Goal: Task Accomplishment & Management: Manage account settings

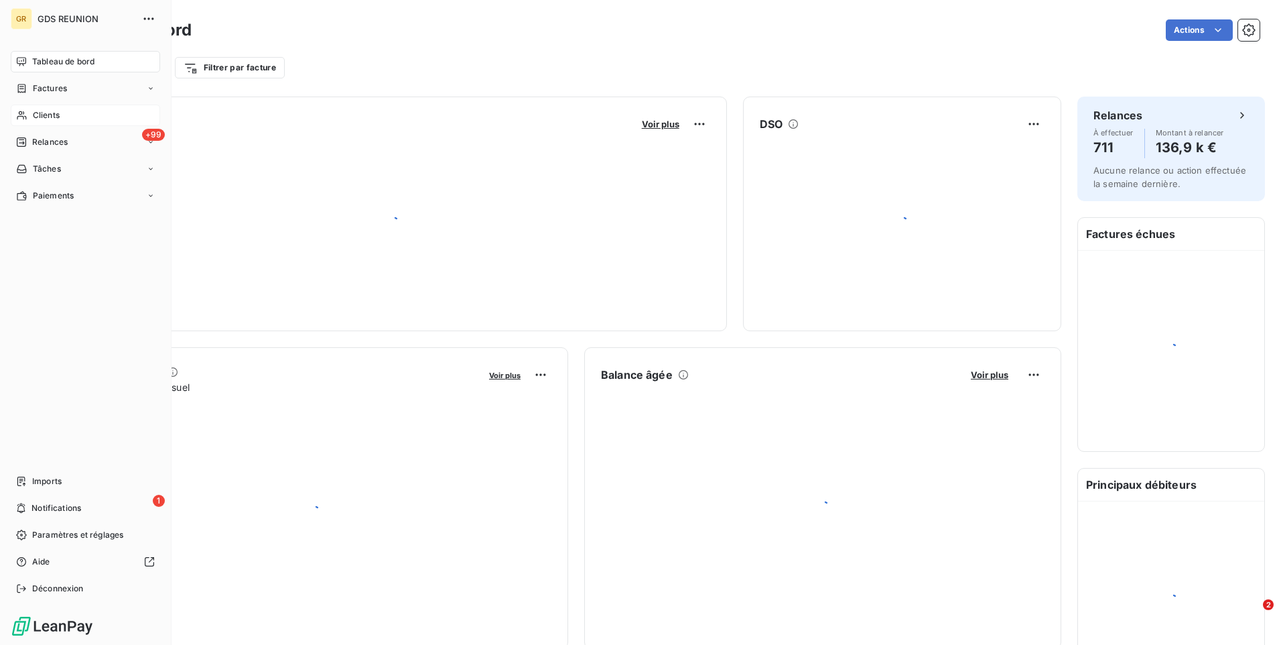
click at [33, 117] on span "Clients" at bounding box center [46, 115] width 27 height 12
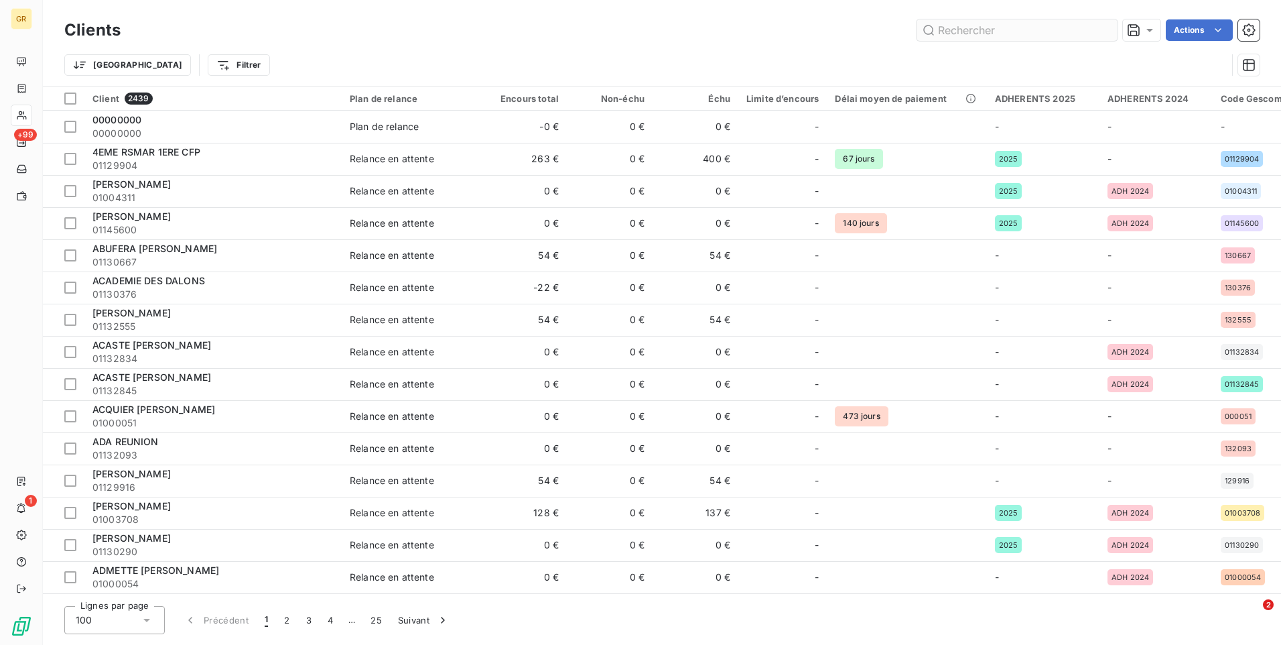
click at [1005, 39] on input "text" at bounding box center [1017, 29] width 201 height 21
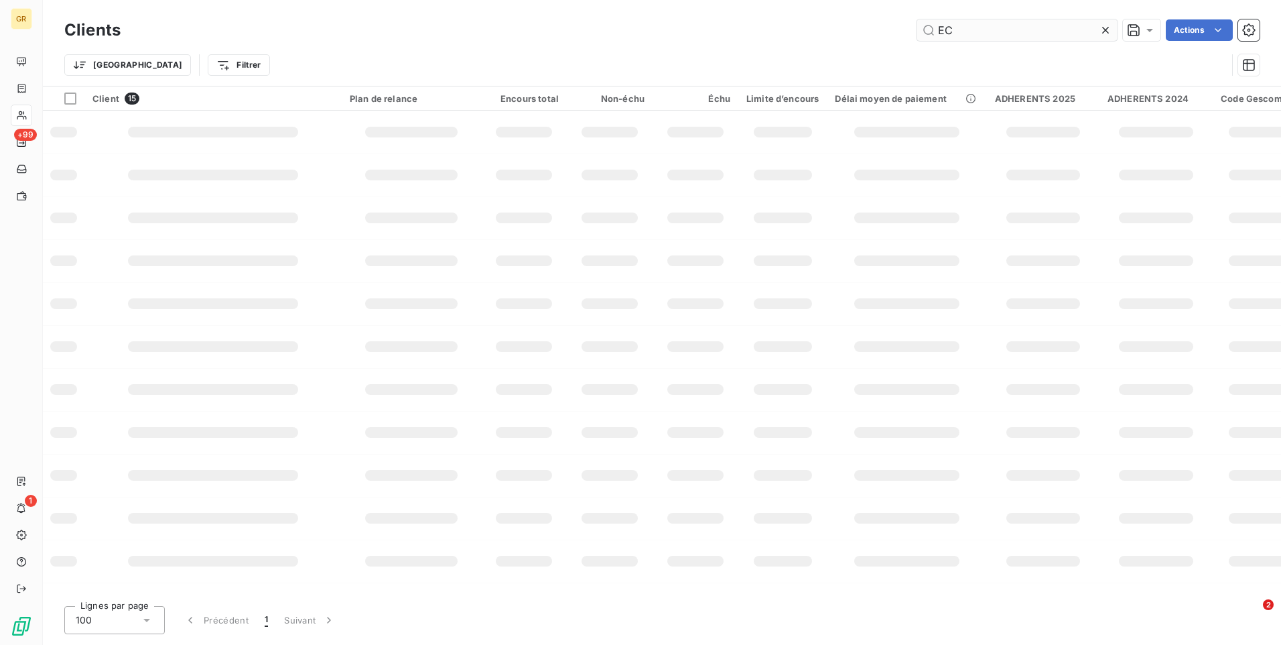
type input "E"
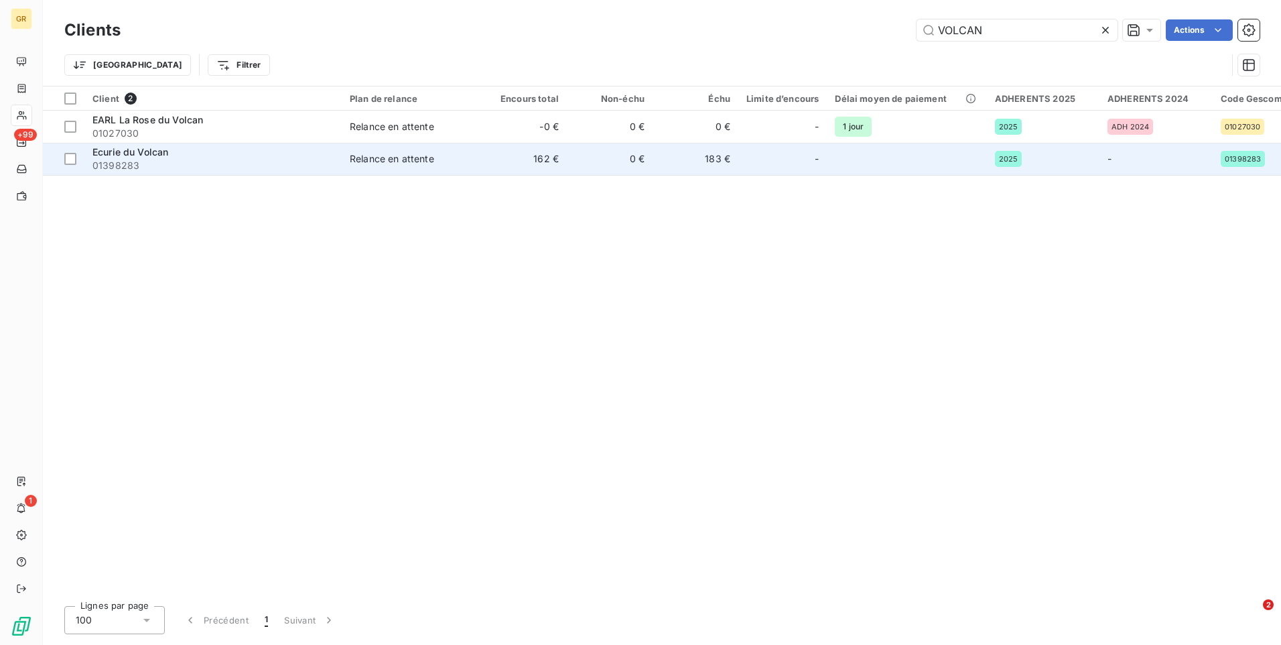
type input "VOLCAN"
click at [126, 171] on span "01398283" at bounding box center [212, 165] width 241 height 13
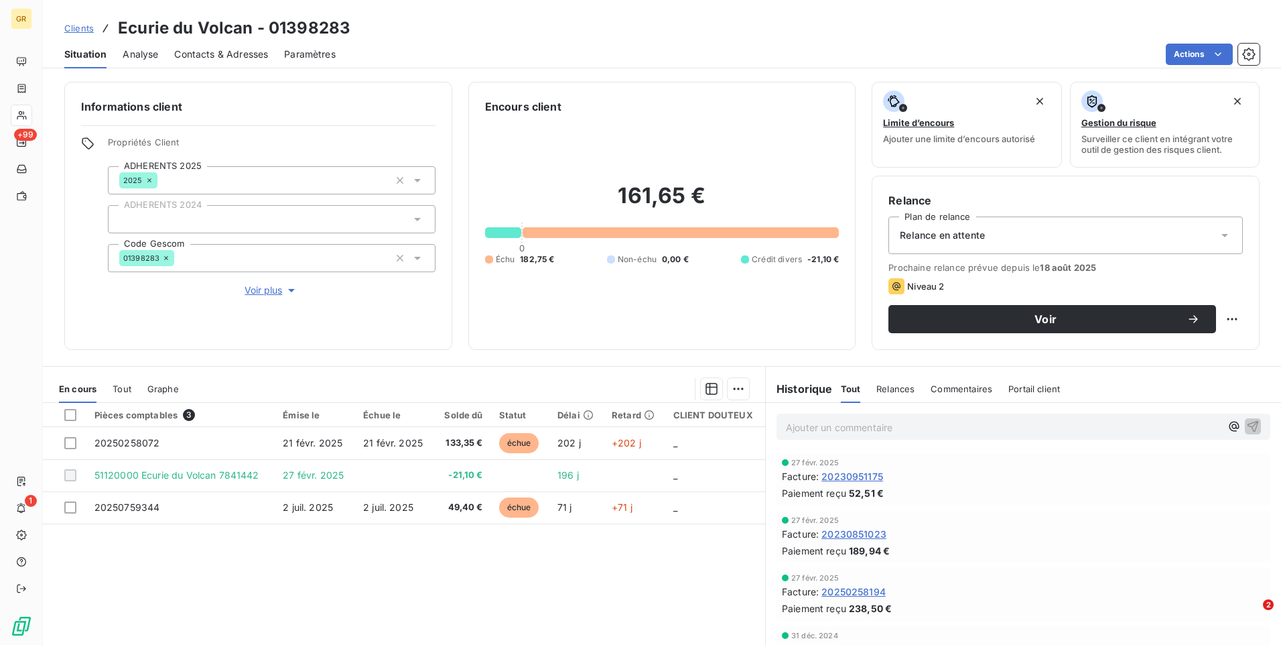
click at [244, 56] on span "Contacts & Adresses" at bounding box center [221, 54] width 94 height 13
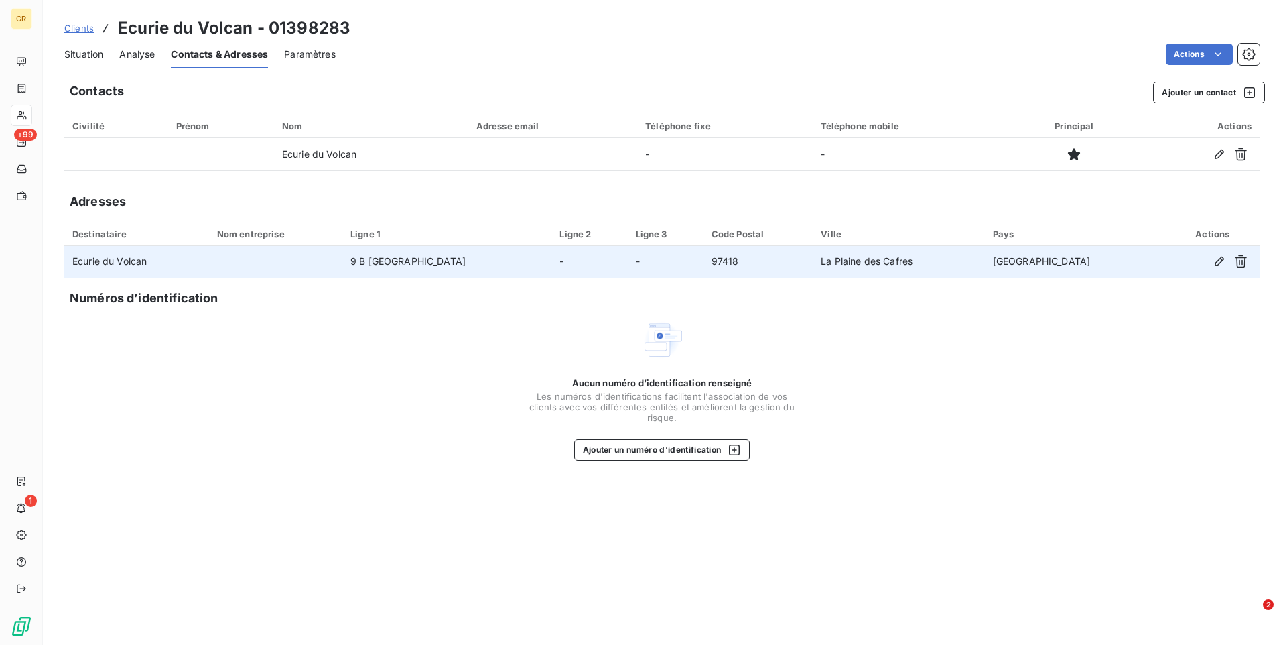
click at [440, 263] on td "9 B [GEOGRAPHIC_DATA]" at bounding box center [446, 262] width 209 height 32
click at [1240, 261] on icon "button" at bounding box center [1241, 261] width 12 height 13
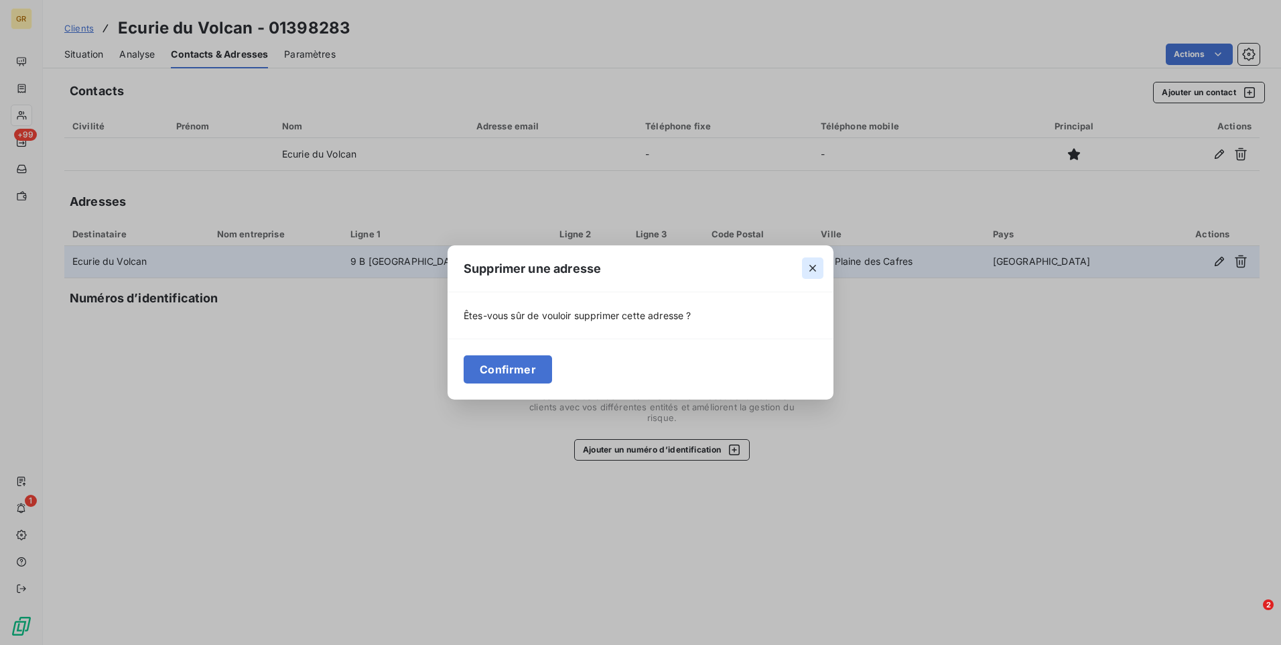
click at [811, 265] on icon "button" at bounding box center [812, 267] width 13 height 13
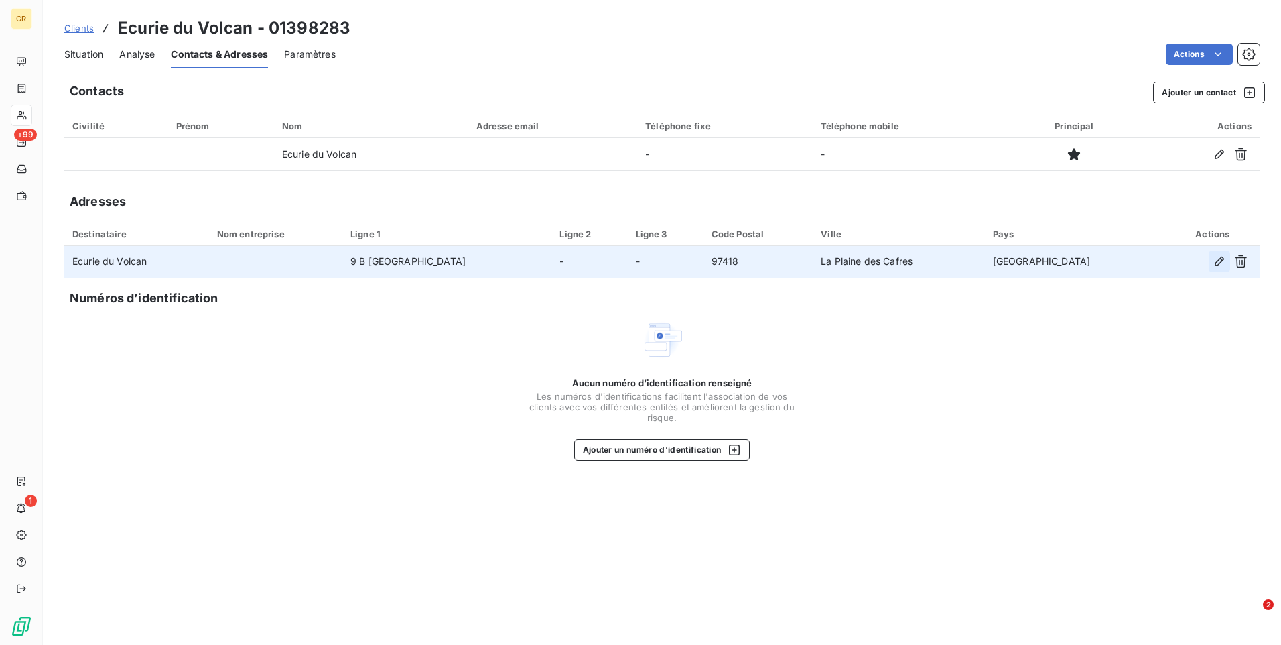
click at [1222, 259] on icon "button" at bounding box center [1219, 261] width 13 height 13
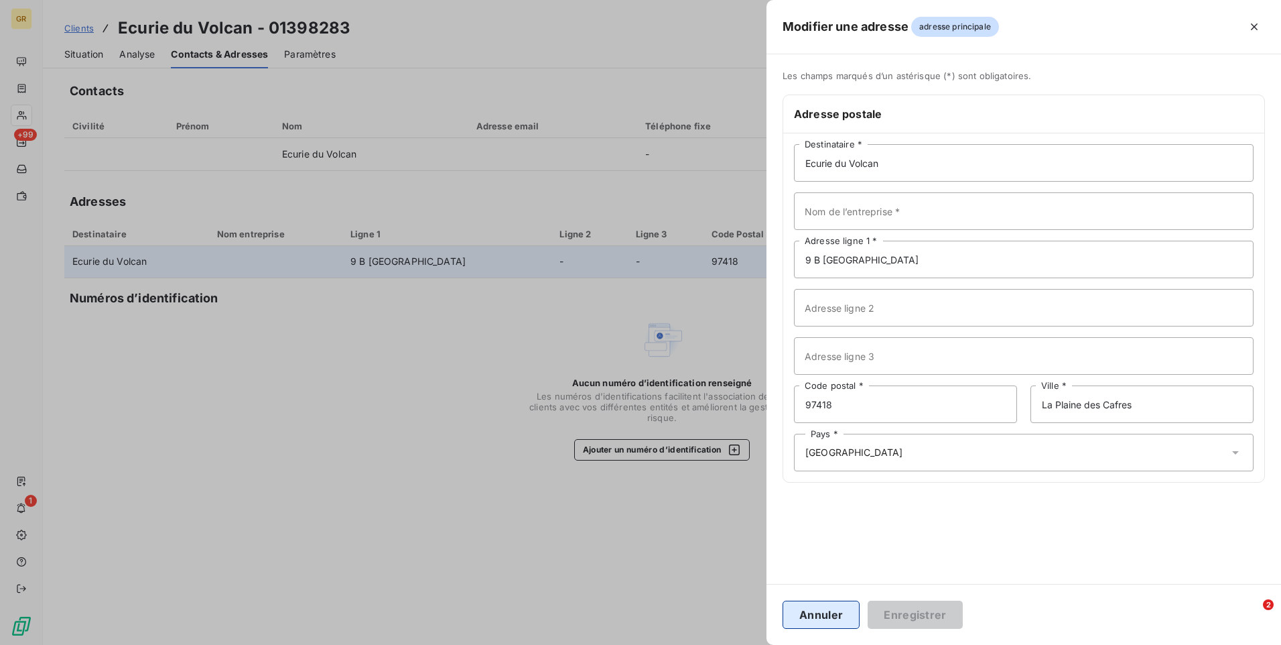
click at [830, 610] on button "Annuler" at bounding box center [821, 614] width 77 height 28
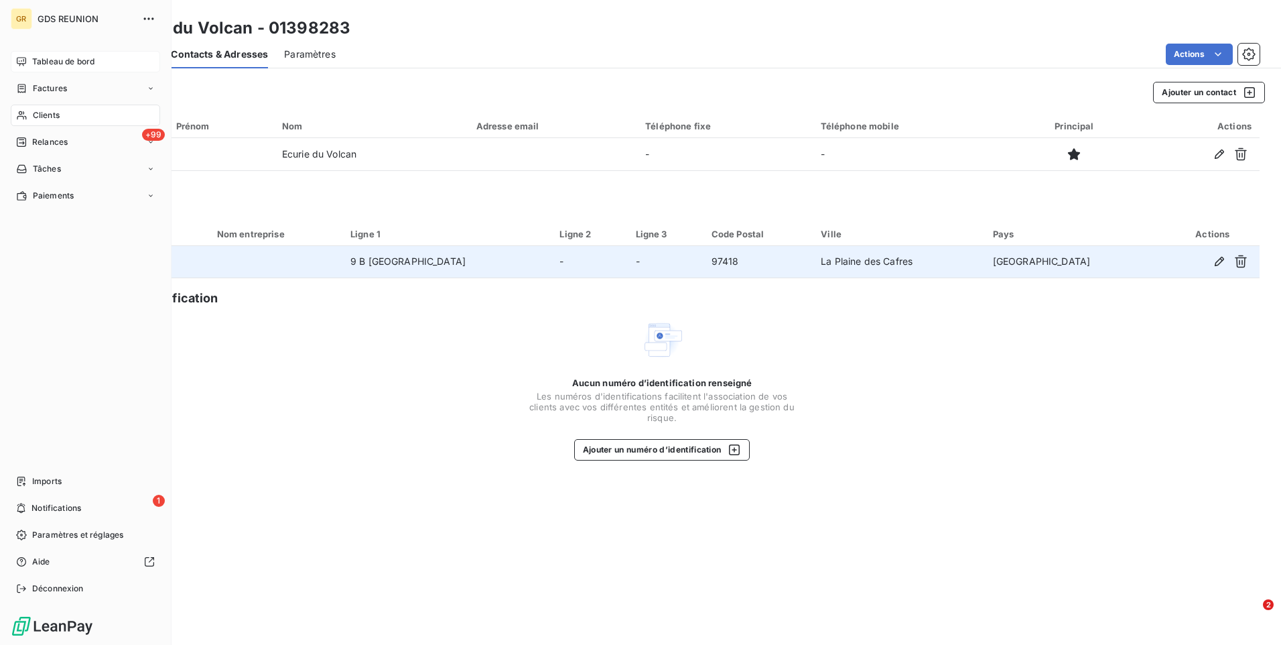
click at [70, 62] on span "Tableau de bord" at bounding box center [63, 62] width 62 height 12
